Goal: Check status: Check status

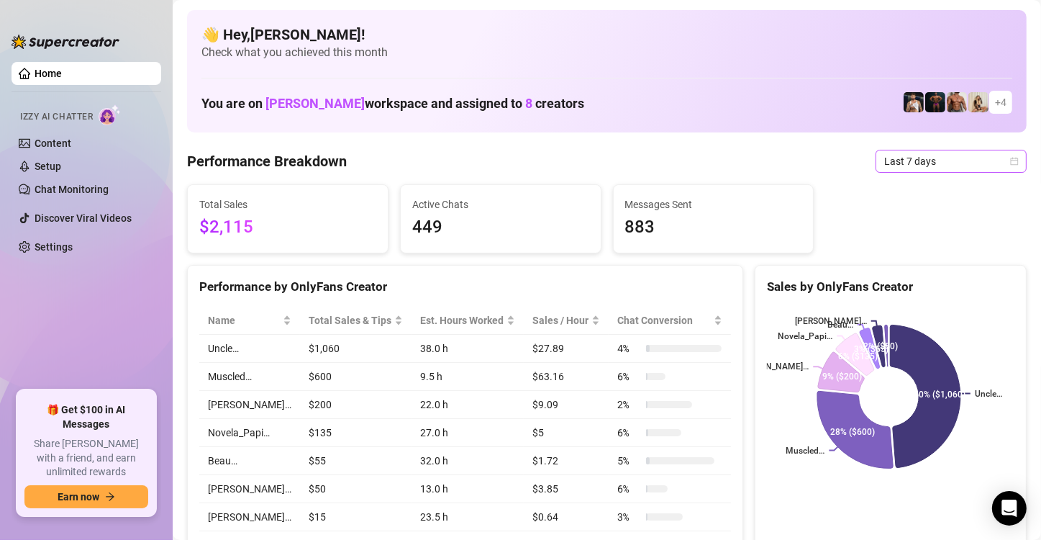
click at [956, 155] on span "Last 7 days" at bounding box center [951, 161] width 134 height 22
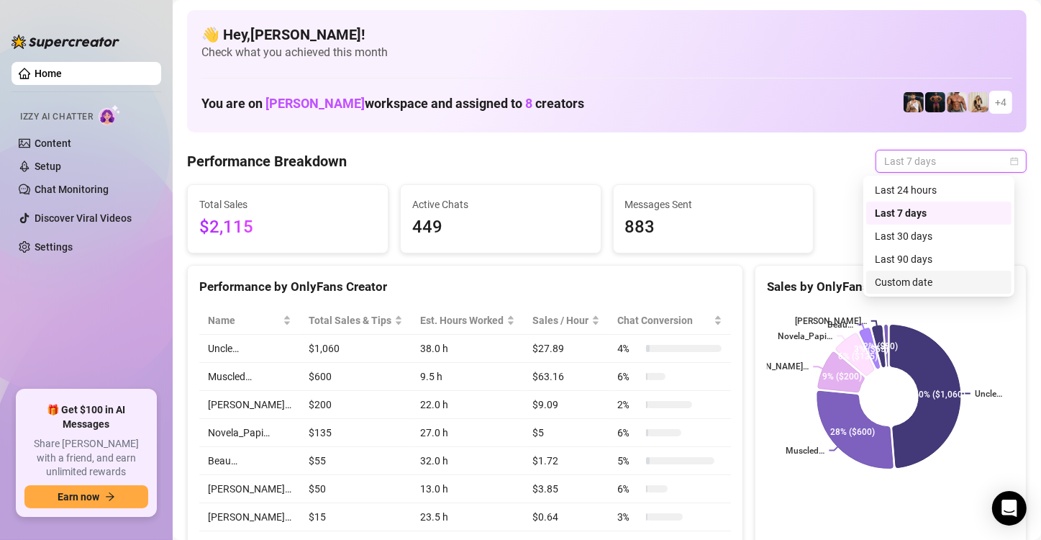
click at [928, 281] on div "Custom date" at bounding box center [939, 282] width 128 height 16
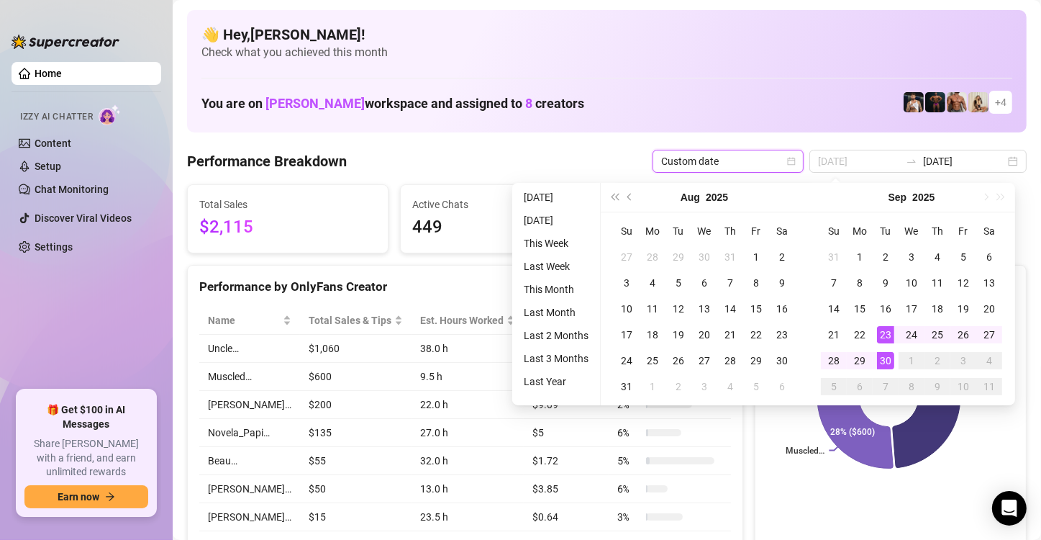
type input "[DATE]"
click at [882, 355] on div "30" at bounding box center [885, 360] width 17 height 17
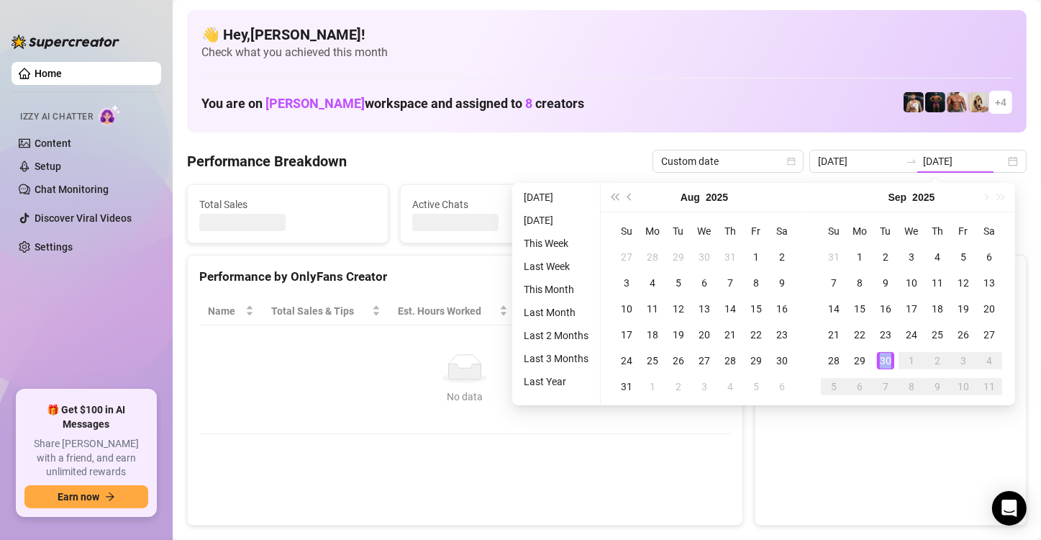
type input "[DATE]"
